Goal: Communication & Community: Answer question/provide support

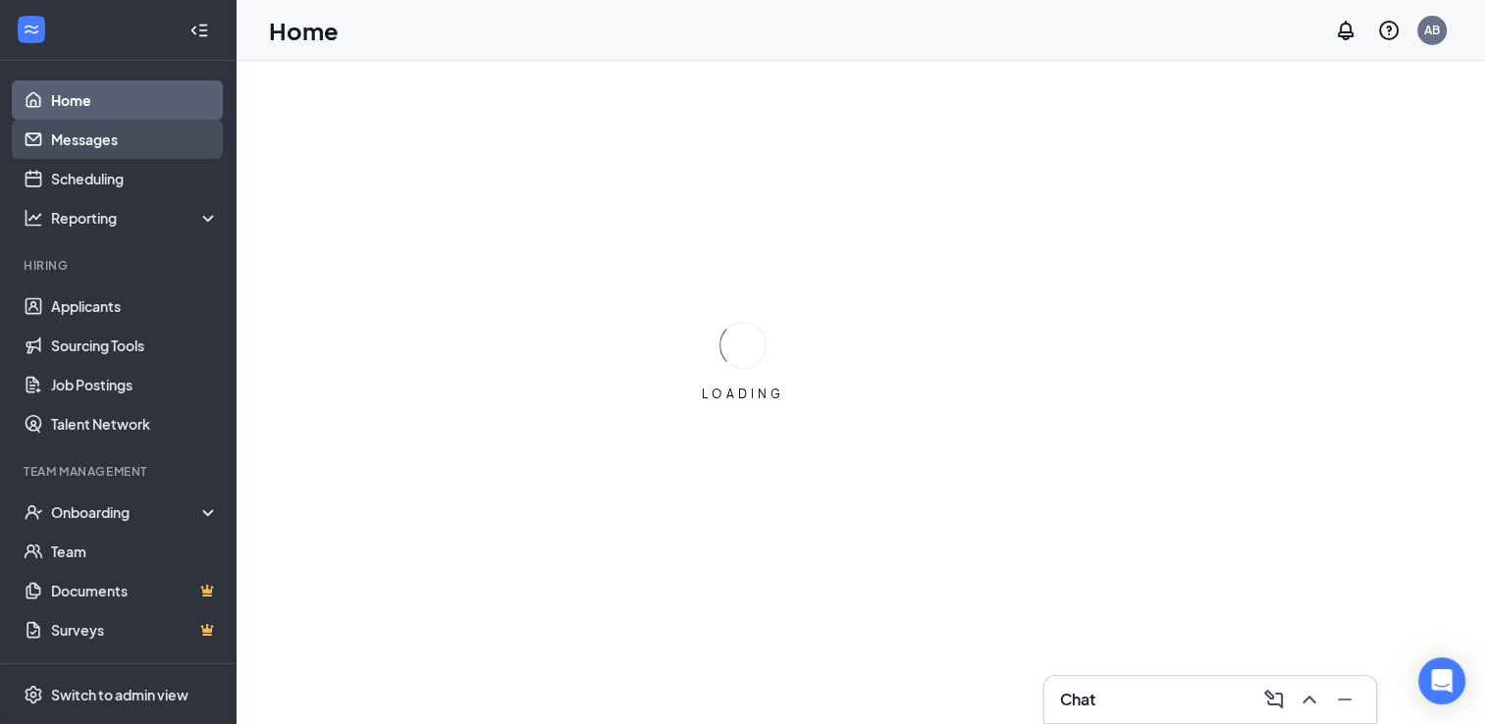
click at [119, 137] on link "Messages" at bounding box center [135, 139] width 168 height 39
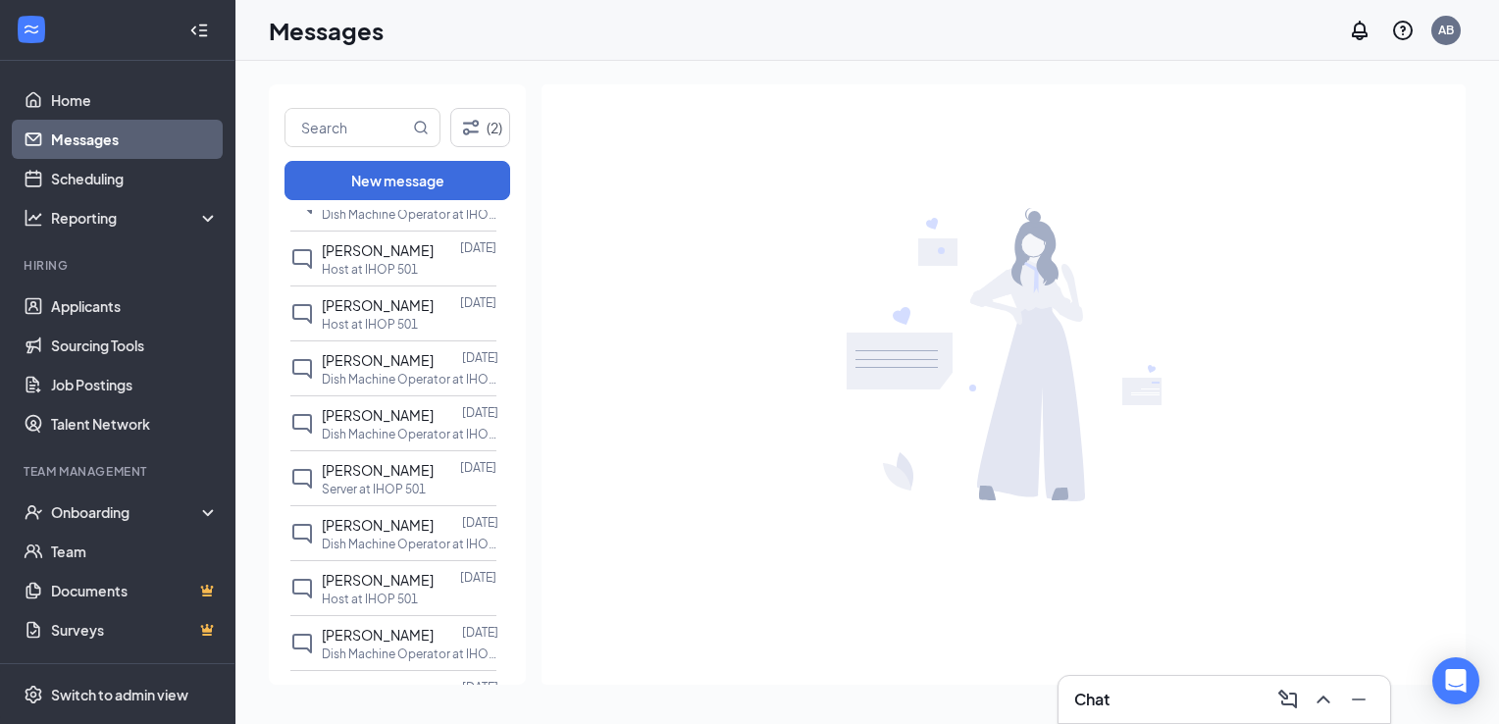
scroll to position [1087, 0]
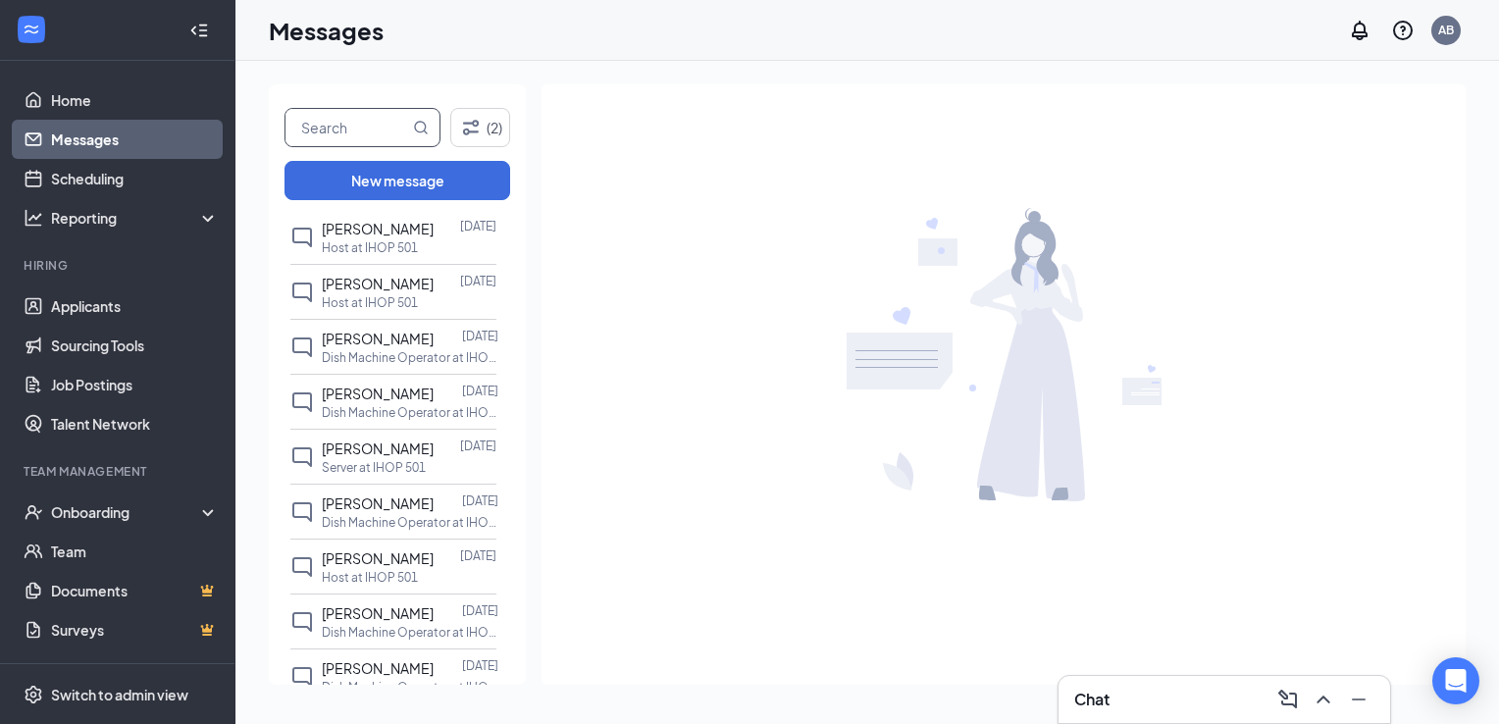
click at [378, 117] on input "text" at bounding box center [348, 127] width 124 height 37
type input "iqr"
click at [434, 191] on button "New message" at bounding box center [398, 180] width 226 height 39
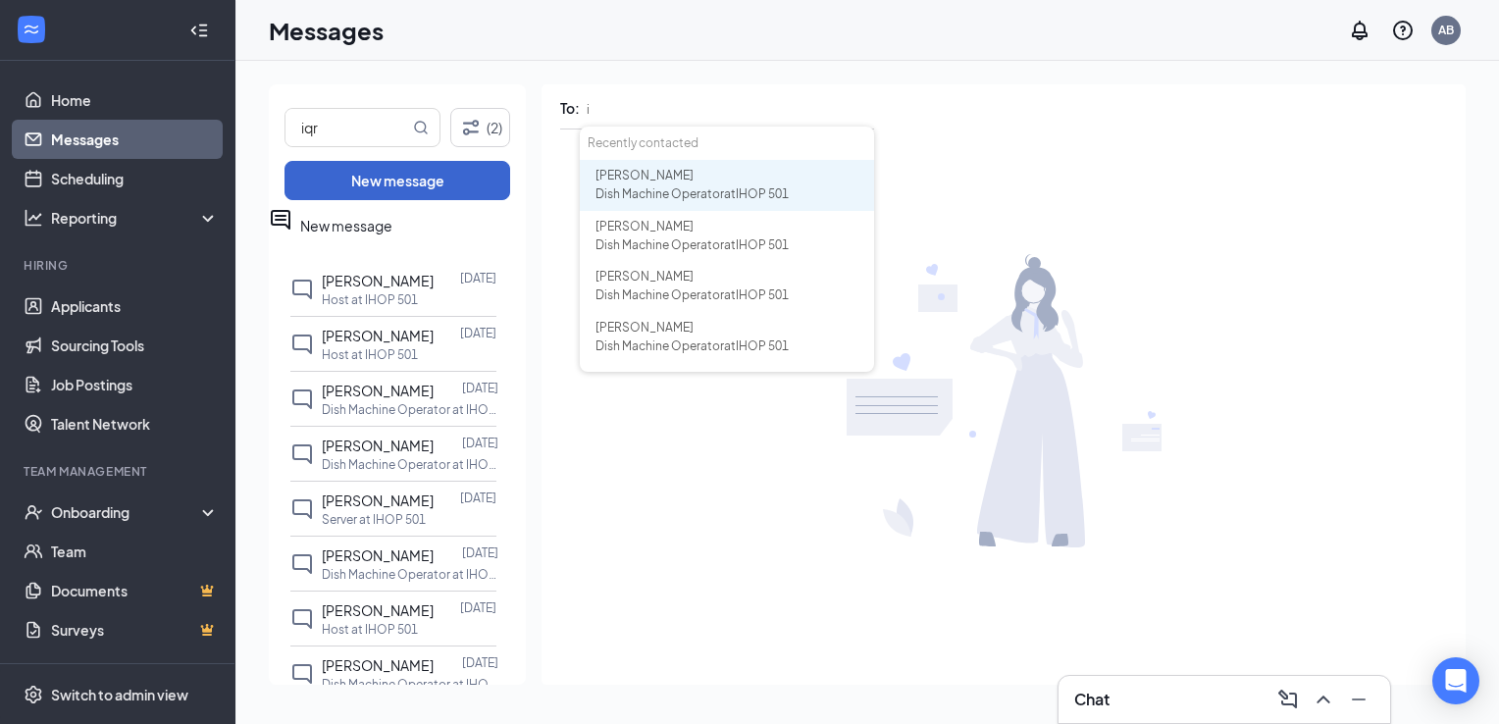
type input "iq"
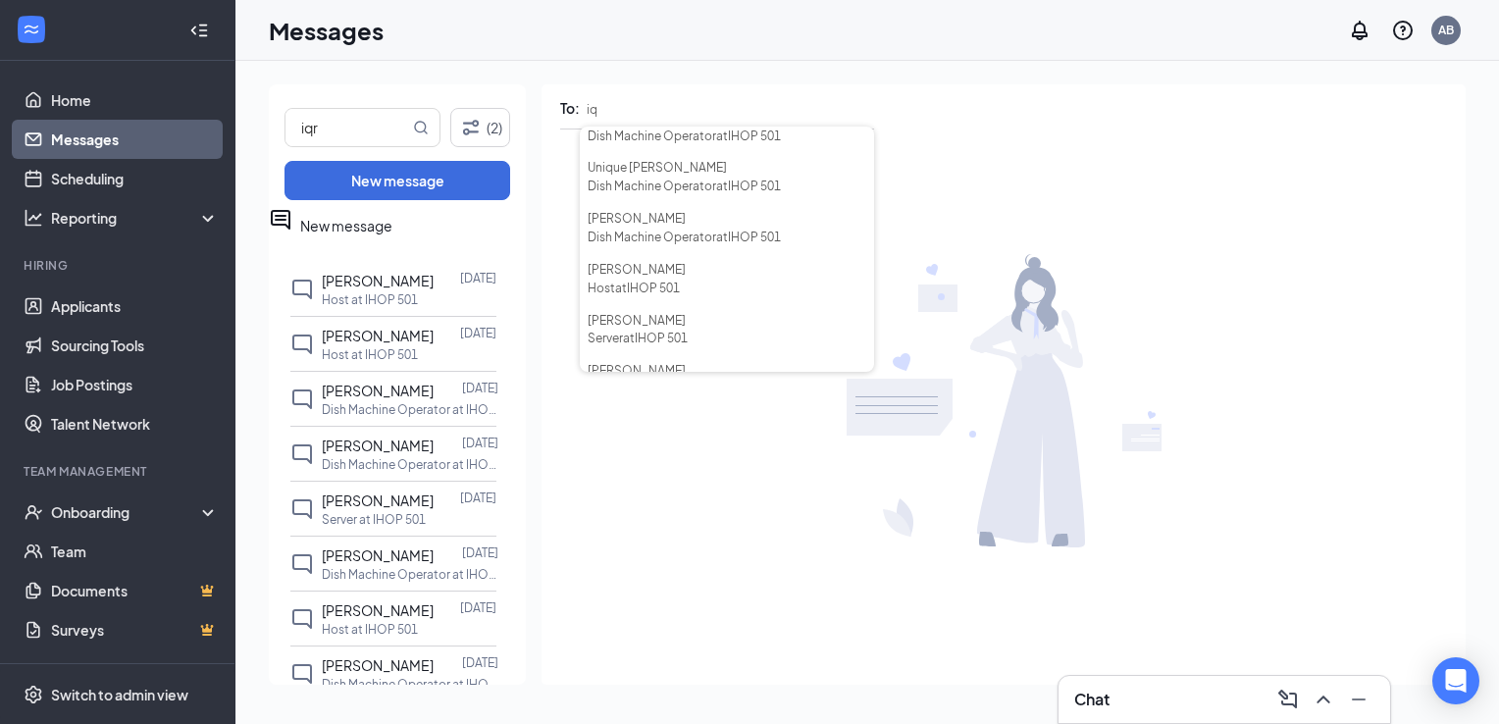
scroll to position [284, 0]
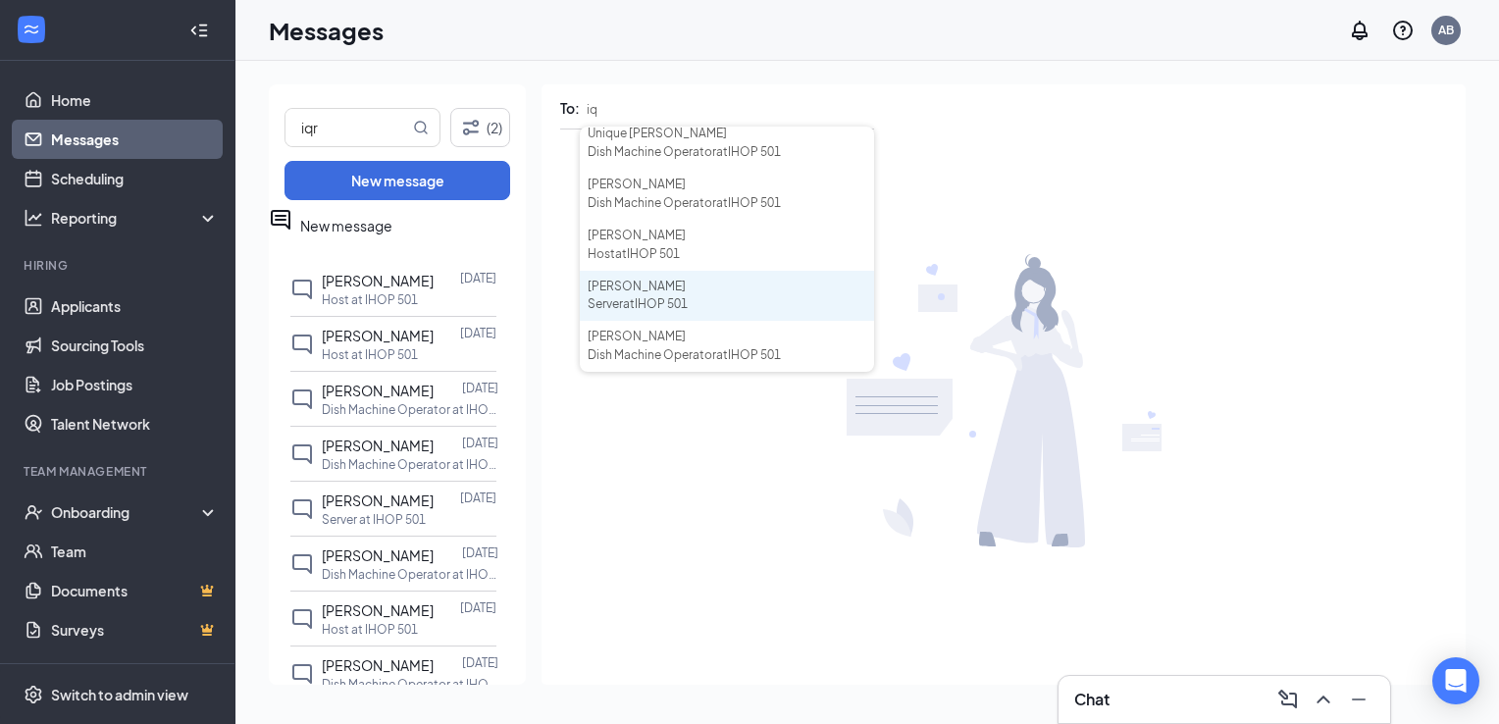
click at [667, 300] on span "Server at IHOP 501" at bounding box center [638, 303] width 100 height 15
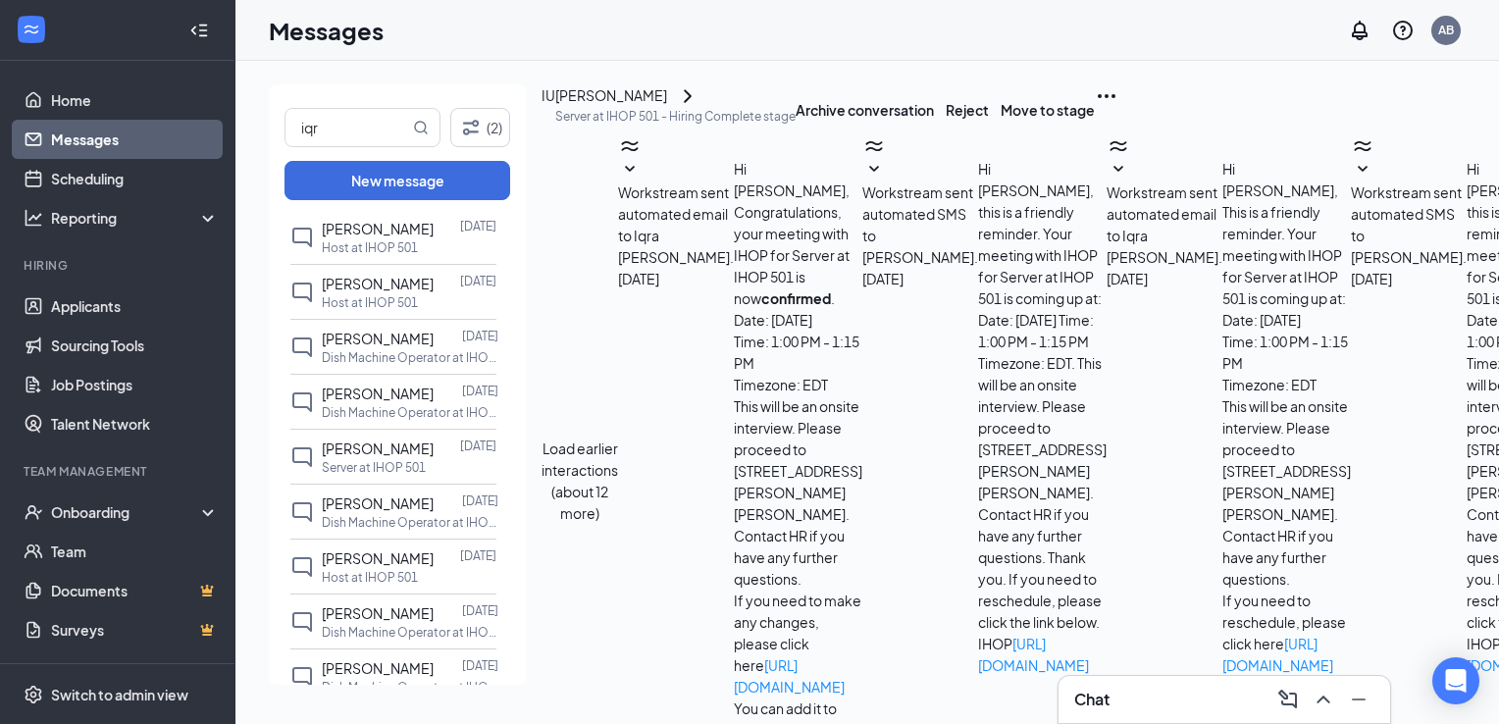
scroll to position [318, 0]
type textarea "Hello and good morning This is [PERSON_NAME] one of the asst. managers, im reac…"
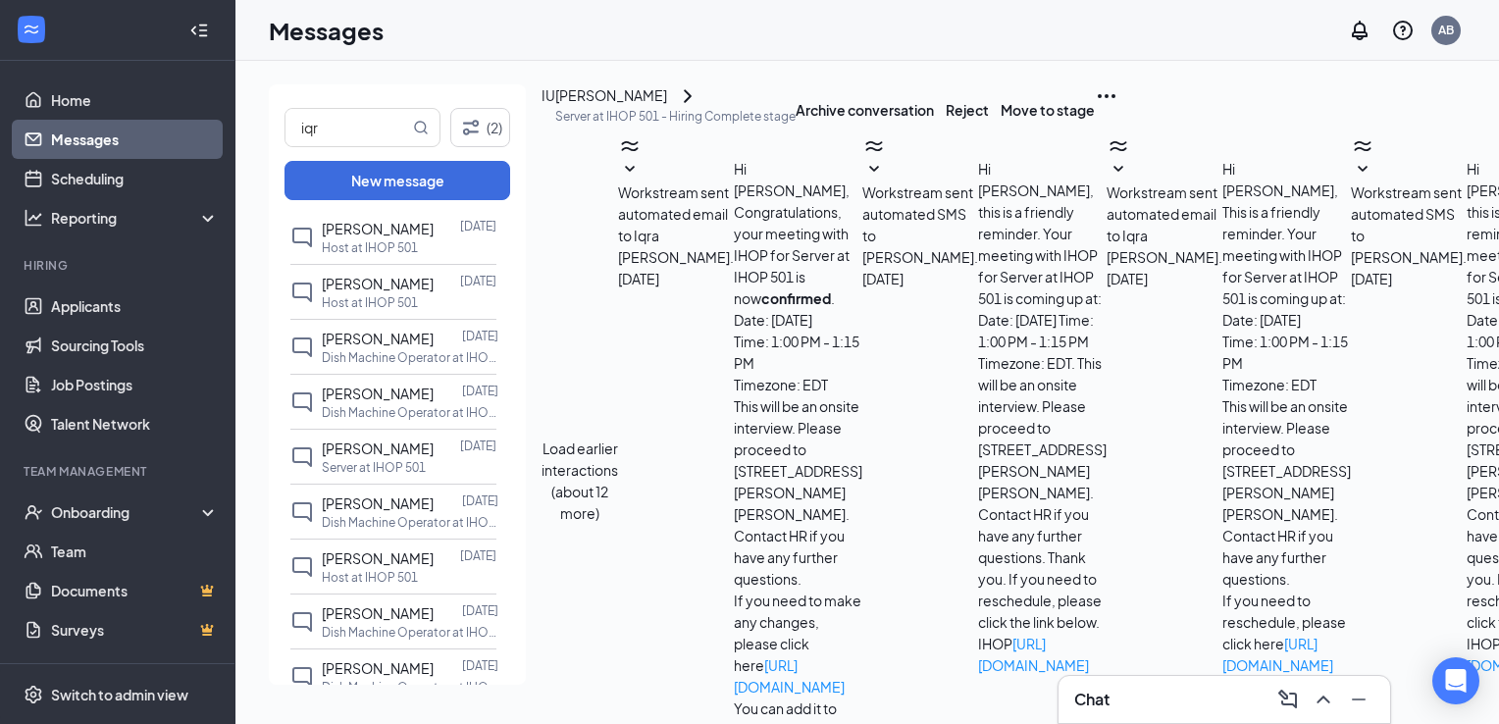
type textarea "If these times do not work please let me know so we can adjust the timing"
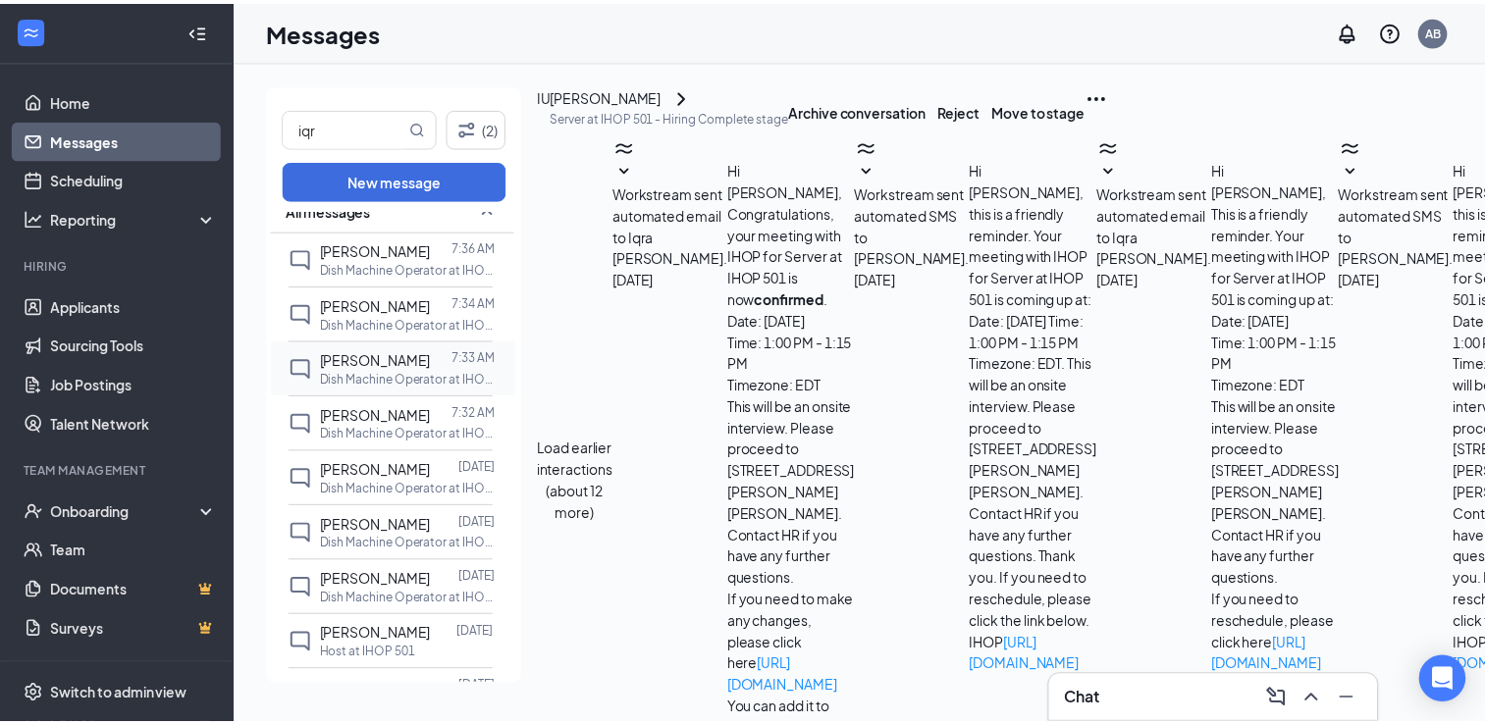
scroll to position [0, 0]
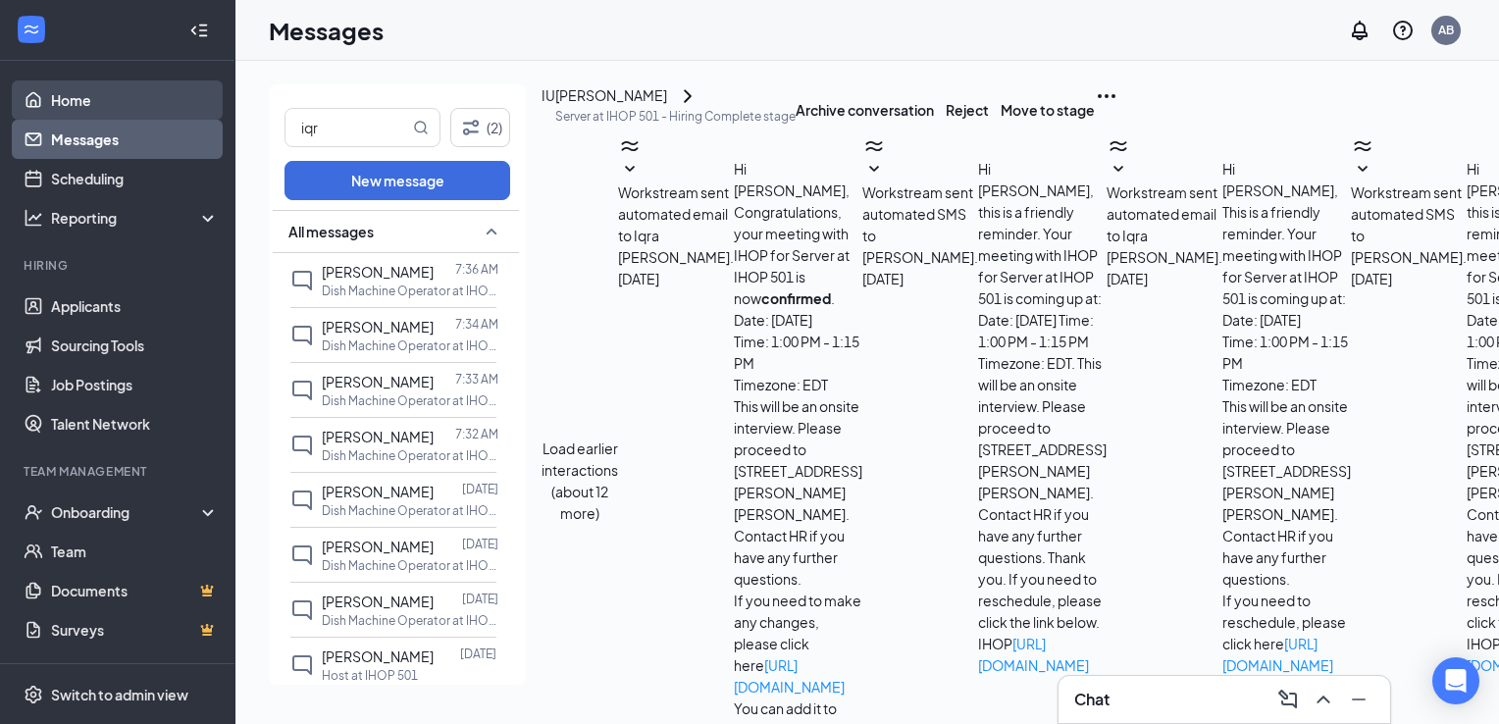
click at [147, 92] on link "Home" at bounding box center [135, 99] width 168 height 39
